Goal: Task Accomplishment & Management: Complete application form

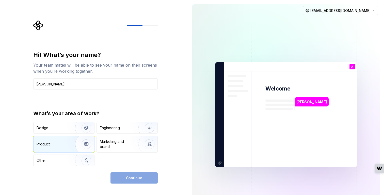
type input "Ayush Kalani"
click at [74, 145] on img "button" at bounding box center [83, 144] width 33 height 34
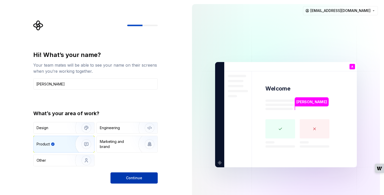
click at [138, 179] on span "Continue" at bounding box center [134, 177] width 16 height 5
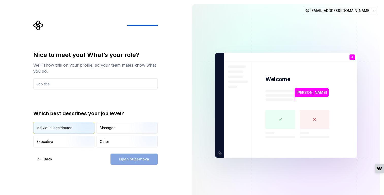
click at [77, 130] on img "button" at bounding box center [82, 134] width 33 height 34
click at [66, 84] on input "text" at bounding box center [95, 83] width 124 height 11
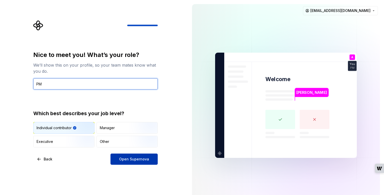
type input "PM"
click at [127, 156] on button "Open Supernova" at bounding box center [133, 158] width 47 height 11
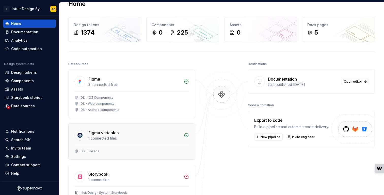
scroll to position [12, 0]
